Goal: Use online tool/utility: Utilize a website feature to perform a specific function

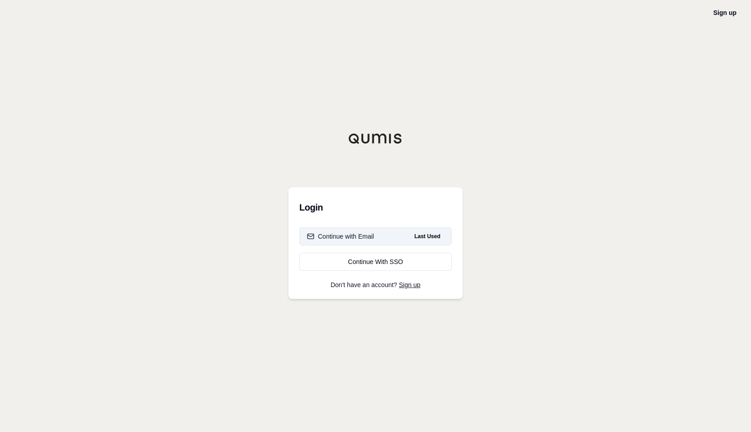
click at [364, 234] on div "Continue with Email" at bounding box center [340, 236] width 67 height 9
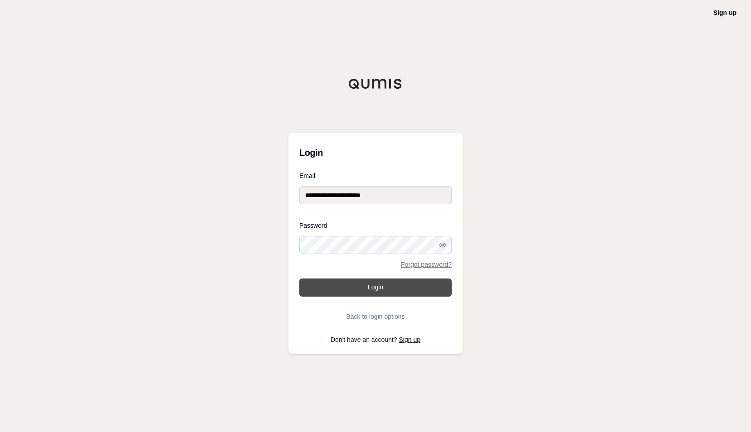
click at [362, 287] on button "Login" at bounding box center [375, 288] width 152 height 18
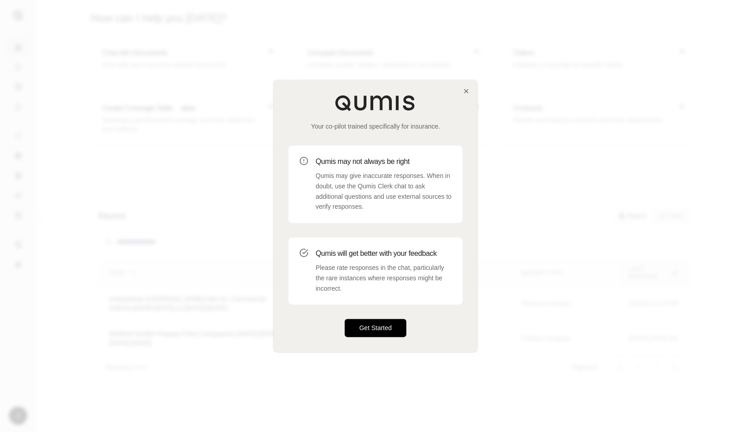
click at [364, 332] on button "Get Started" at bounding box center [375, 329] width 62 height 18
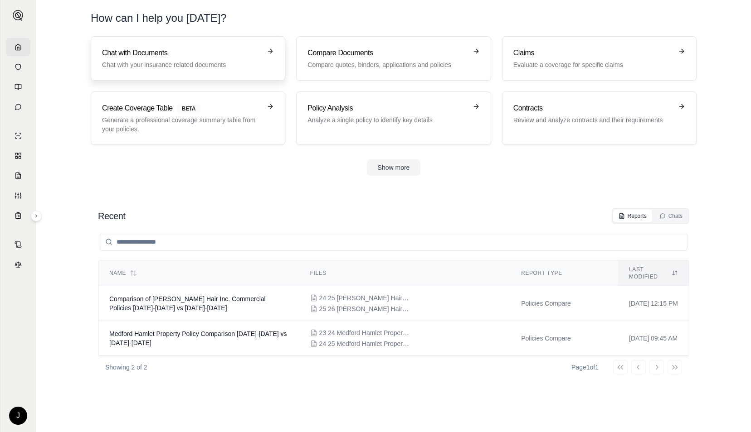
click at [225, 63] on p "Chat with your insurance related documents" at bounding box center [181, 64] width 159 height 9
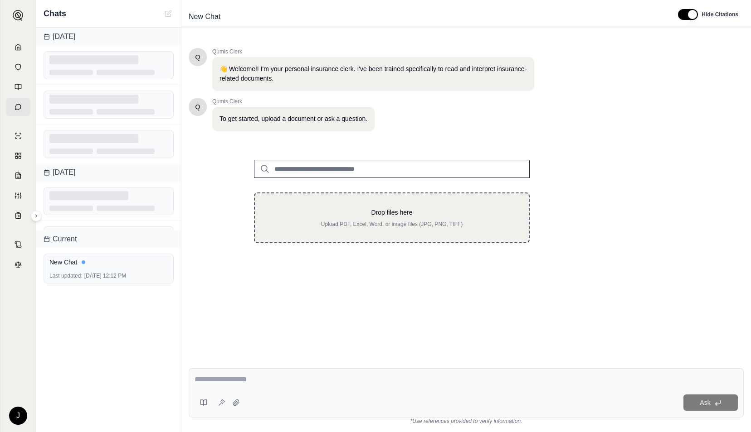
click at [313, 213] on p "Drop files here" at bounding box center [391, 212] width 245 height 9
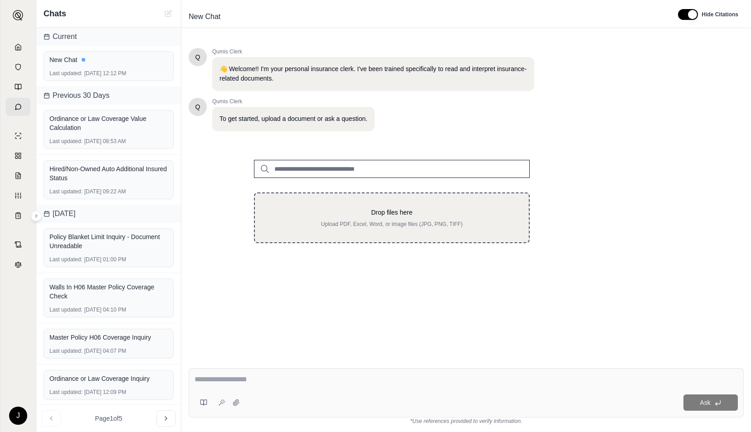
type input "**********"
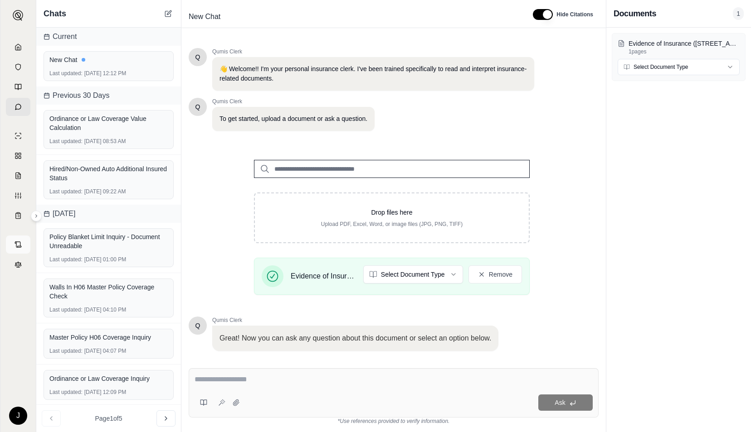
scroll to position [56, 0]
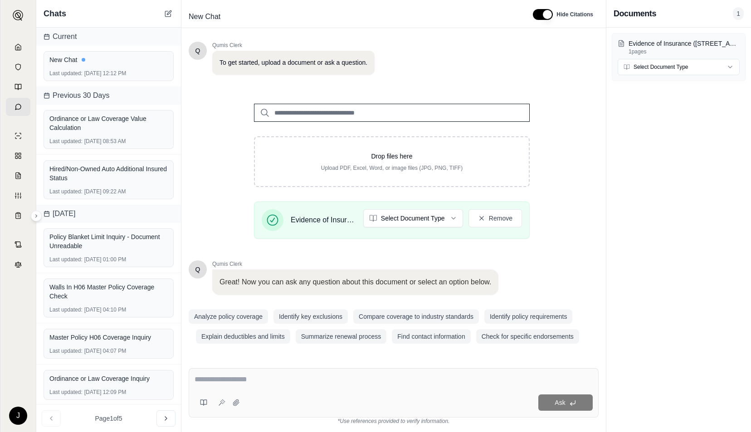
click at [256, 379] on textarea at bounding box center [393, 379] width 398 height 11
type textarea "**********"
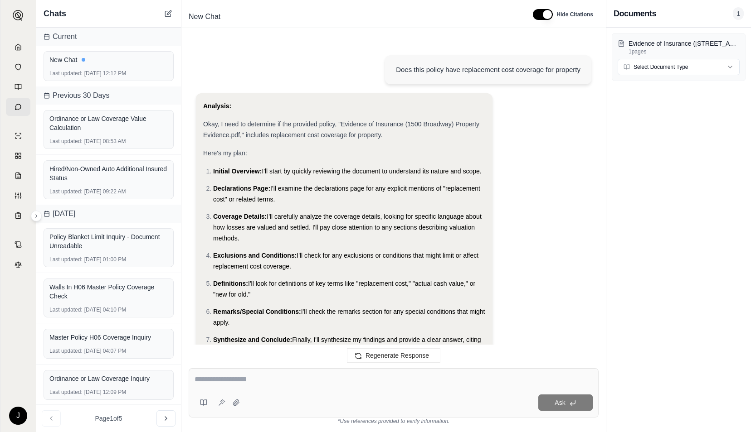
scroll to position [425, 0]
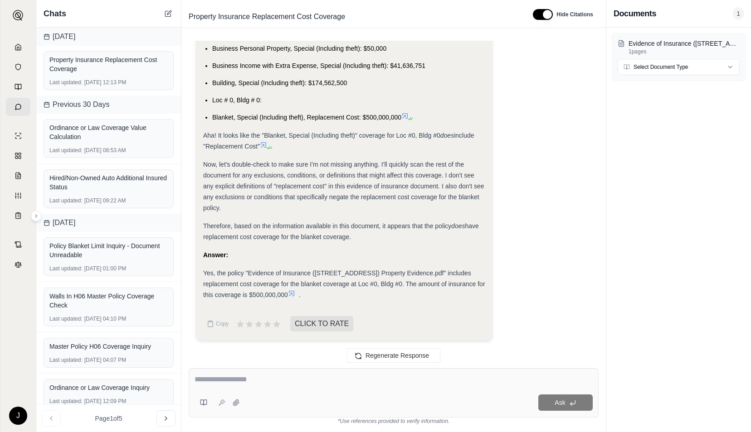
click at [295, 292] on icon at bounding box center [291, 293] width 7 height 7
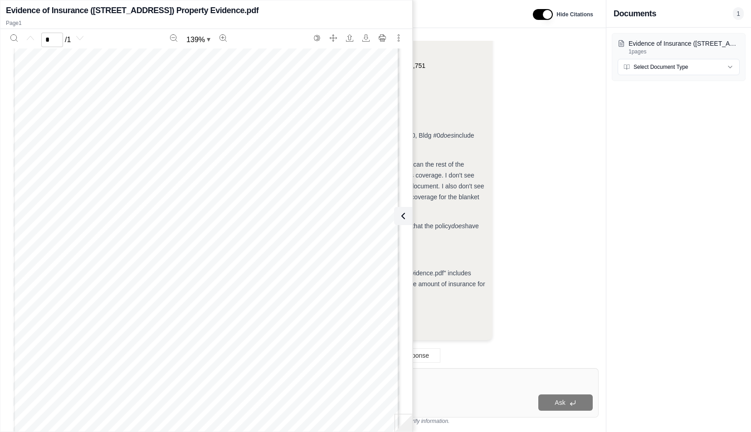
scroll to position [0, 0]
click at [597, 224] on div "Does this policy have replacement cost coverage for property Analysis: Okay, I …" at bounding box center [394, 197] width 410 height 313
click at [479, 105] on li "Loc # 0, Bldg # 0:" at bounding box center [348, 100] width 273 height 11
click at [489, 343] on div "Analysis: Okay, I need to determine if the provided policy, "Evidence of Insura…" at bounding box center [393, 8] width 395 height 679
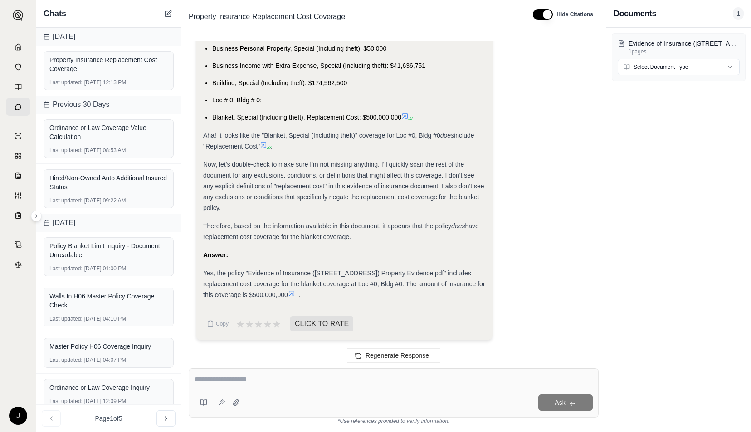
click at [376, 388] on div "Ask" at bounding box center [394, 393] width 410 height 49
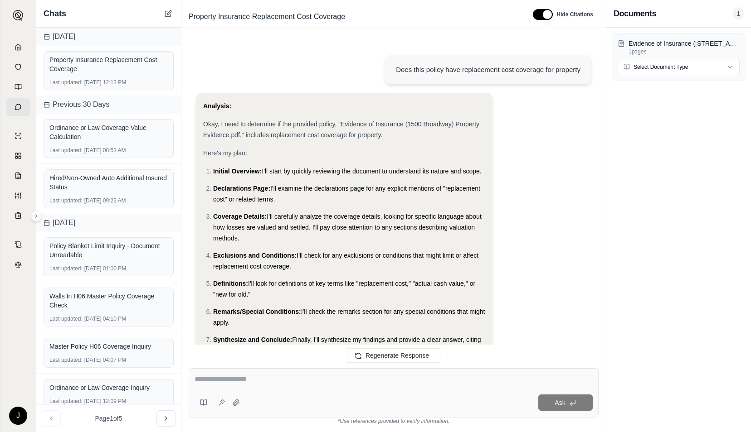
click at [302, 52] on div "Does this policy have replacement cost coverage for property" at bounding box center [393, 70] width 395 height 45
click at [15, 49] on icon at bounding box center [18, 47] width 7 height 7
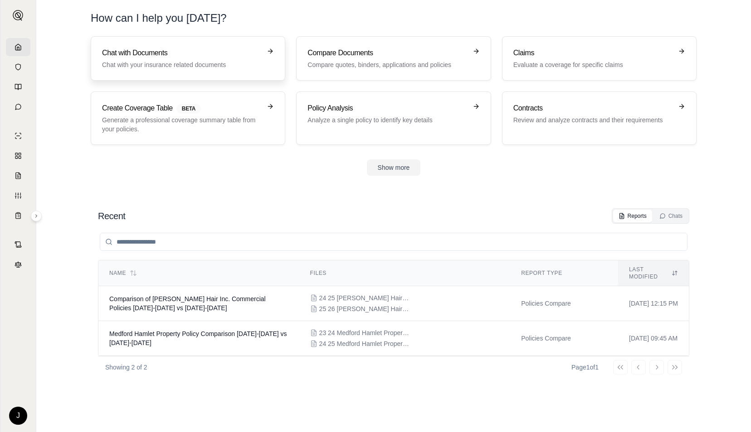
click at [156, 57] on h3 "Chat with Documents" at bounding box center [181, 53] width 159 height 11
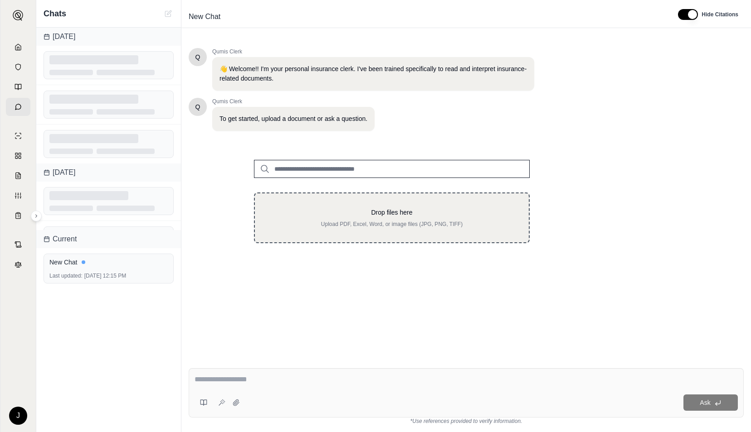
click at [293, 210] on p "Drop files here" at bounding box center [391, 212] width 245 height 9
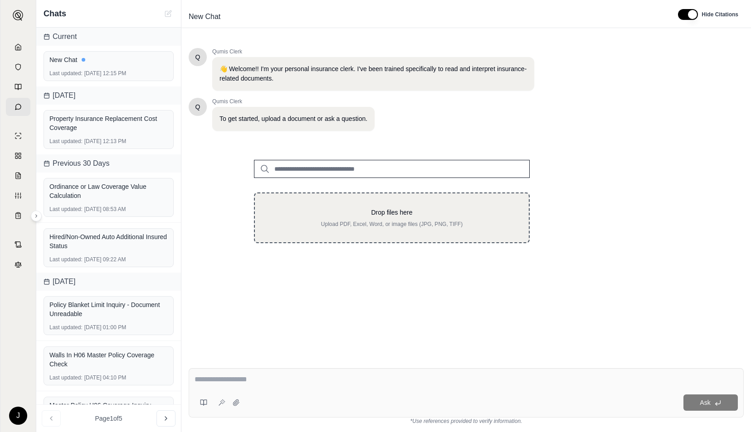
type input "**********"
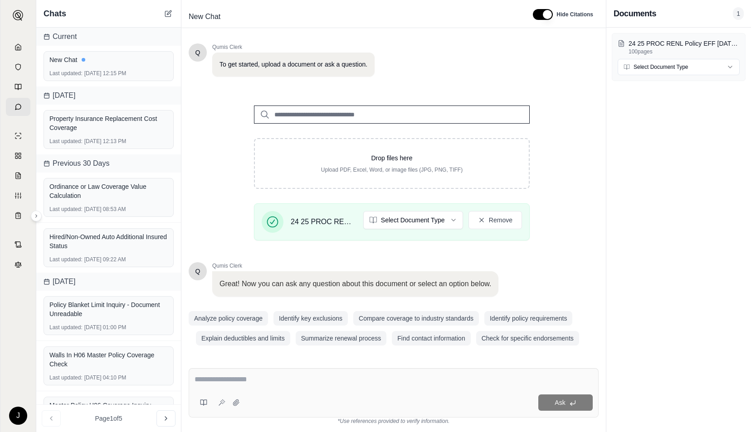
scroll to position [56, 0]
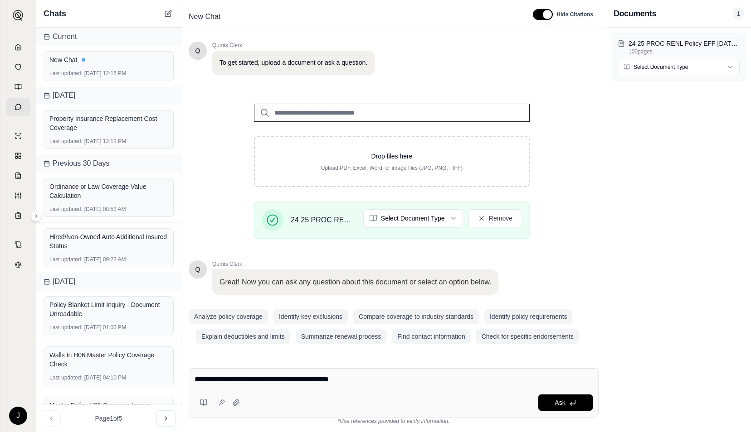
type textarea "**********"
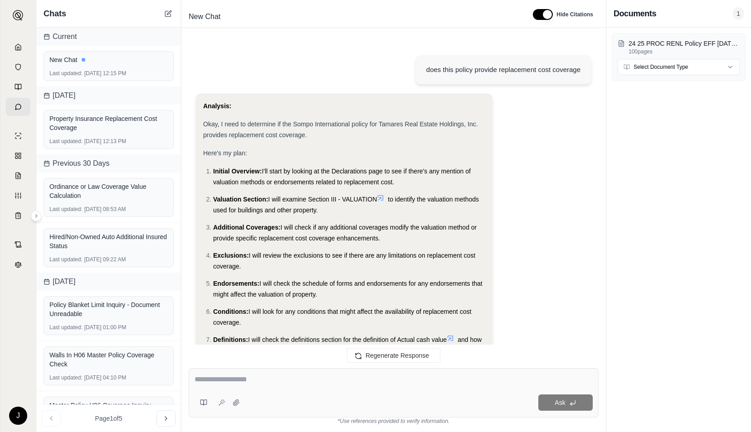
scroll to position [660, 0]
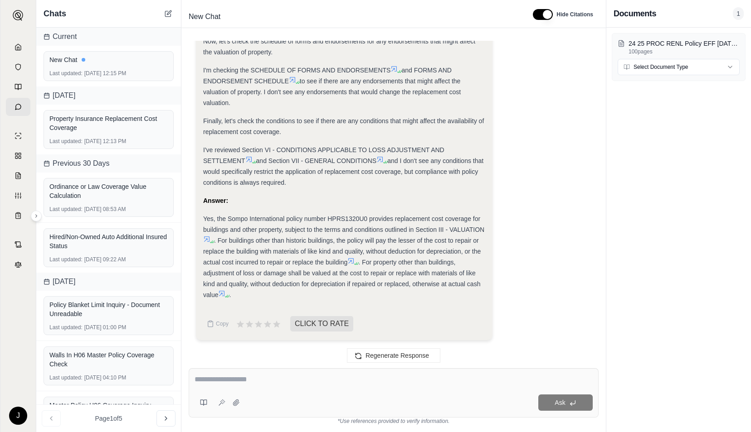
click at [206, 236] on icon at bounding box center [206, 239] width 7 height 7
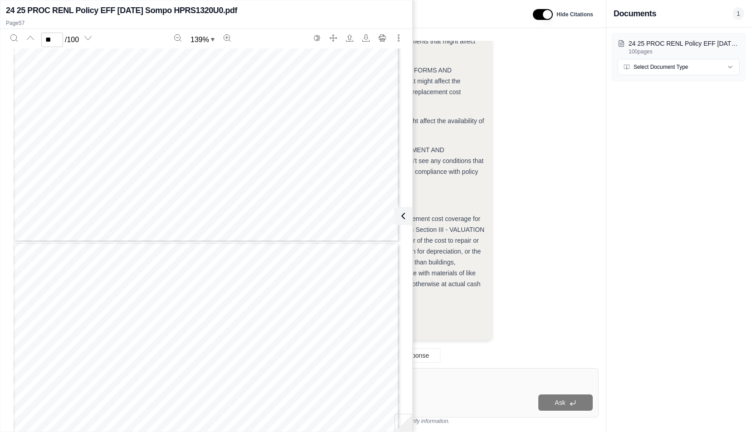
scroll to position [28304, 0]
type input "**"
